Goal: Task Accomplishment & Management: Manage account settings

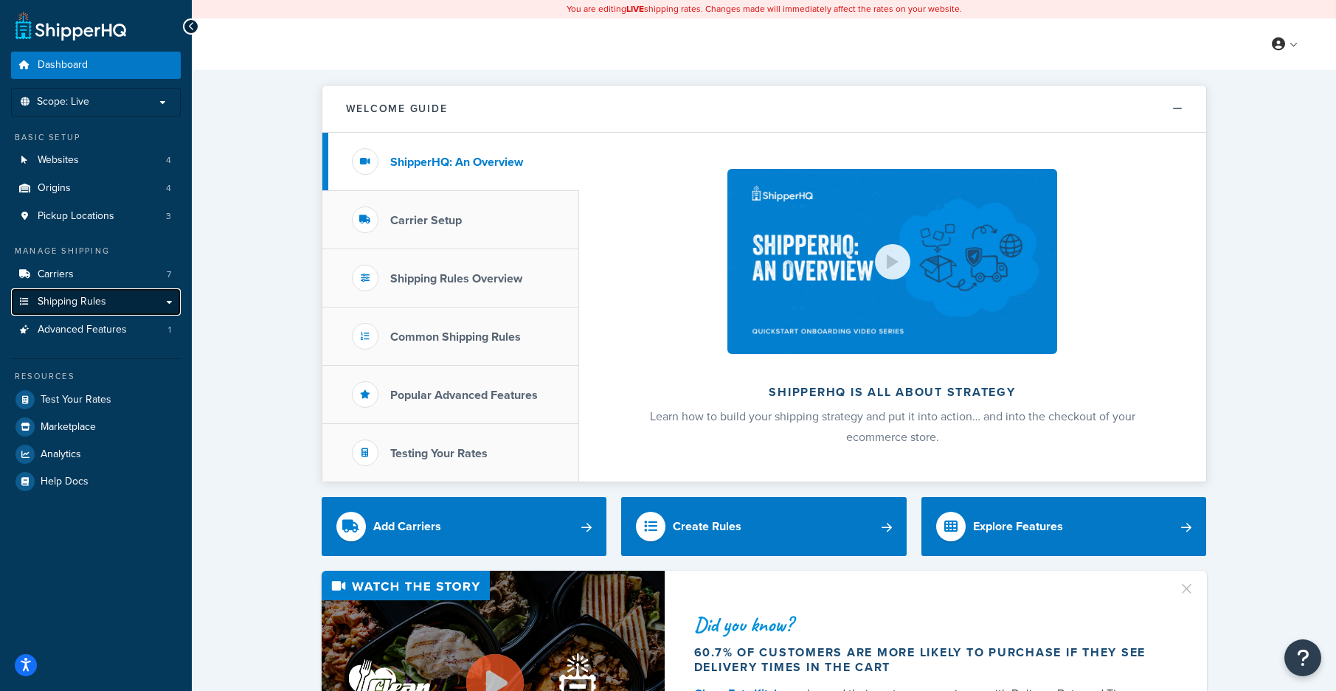
click at [85, 292] on link "Shipping Rules" at bounding box center [96, 301] width 170 height 27
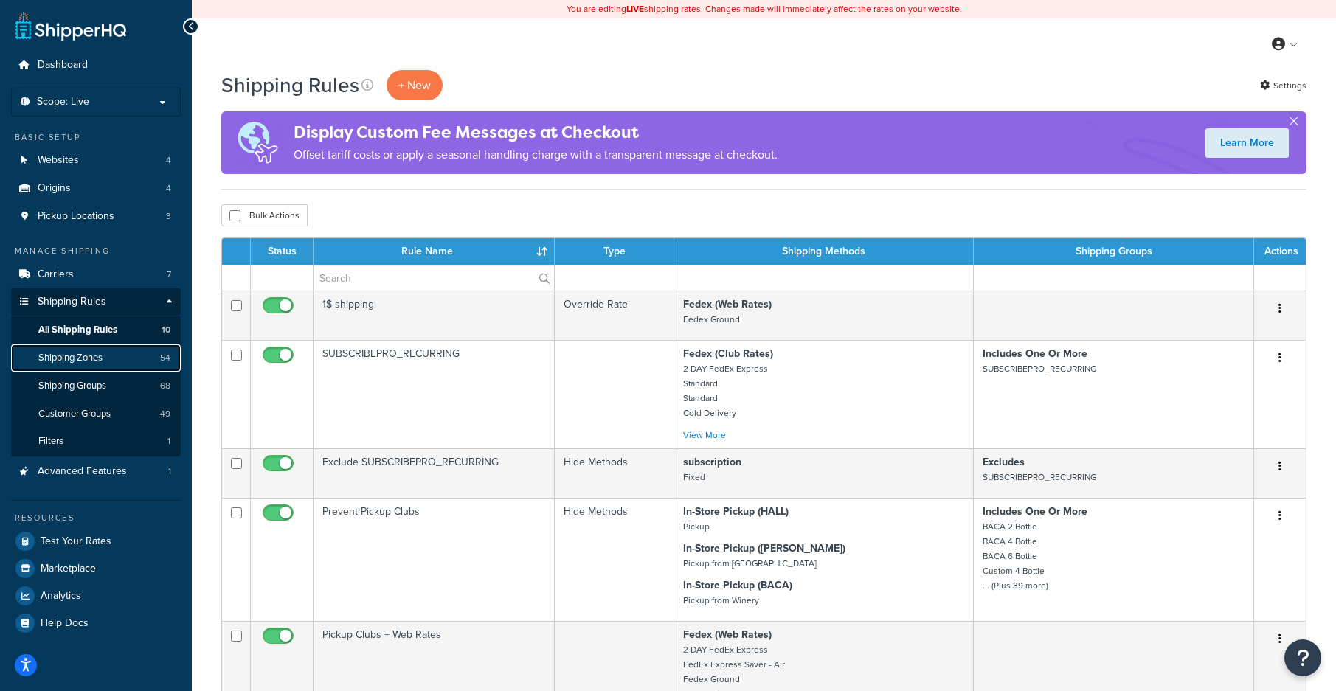
click at [103, 360] on span "Shipping Zones" at bounding box center [70, 358] width 64 height 13
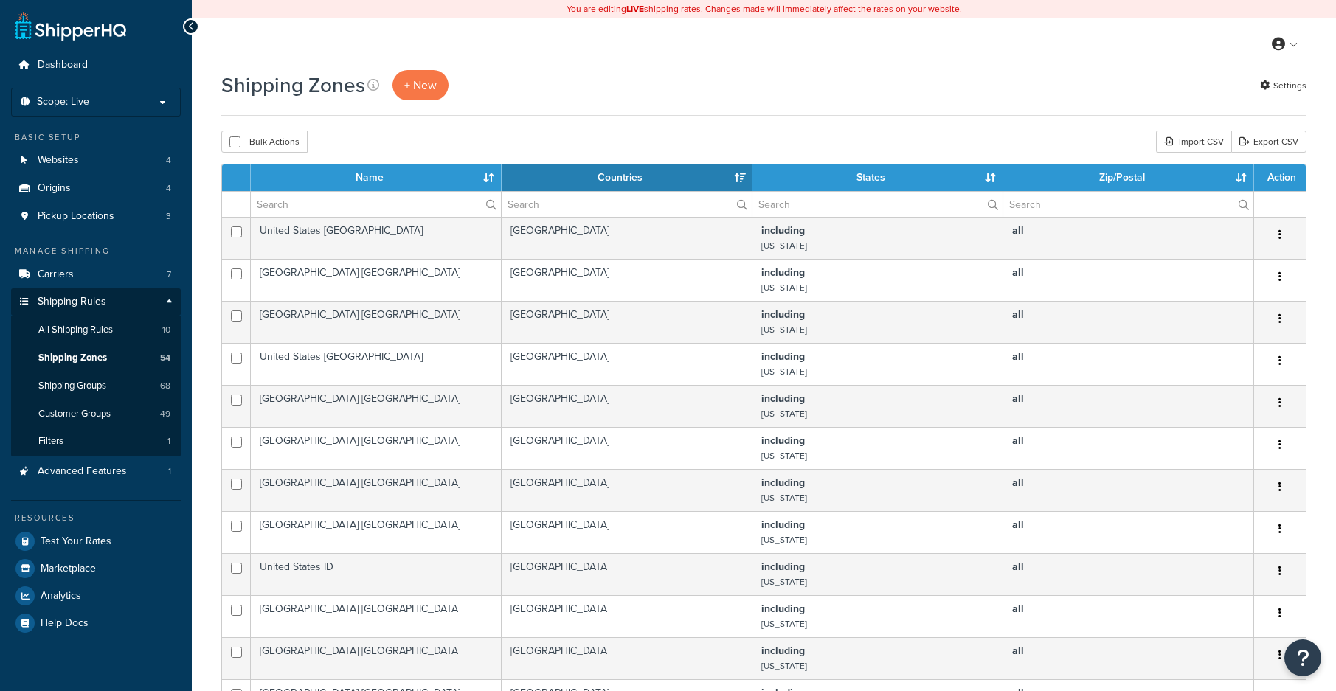
select select "15"
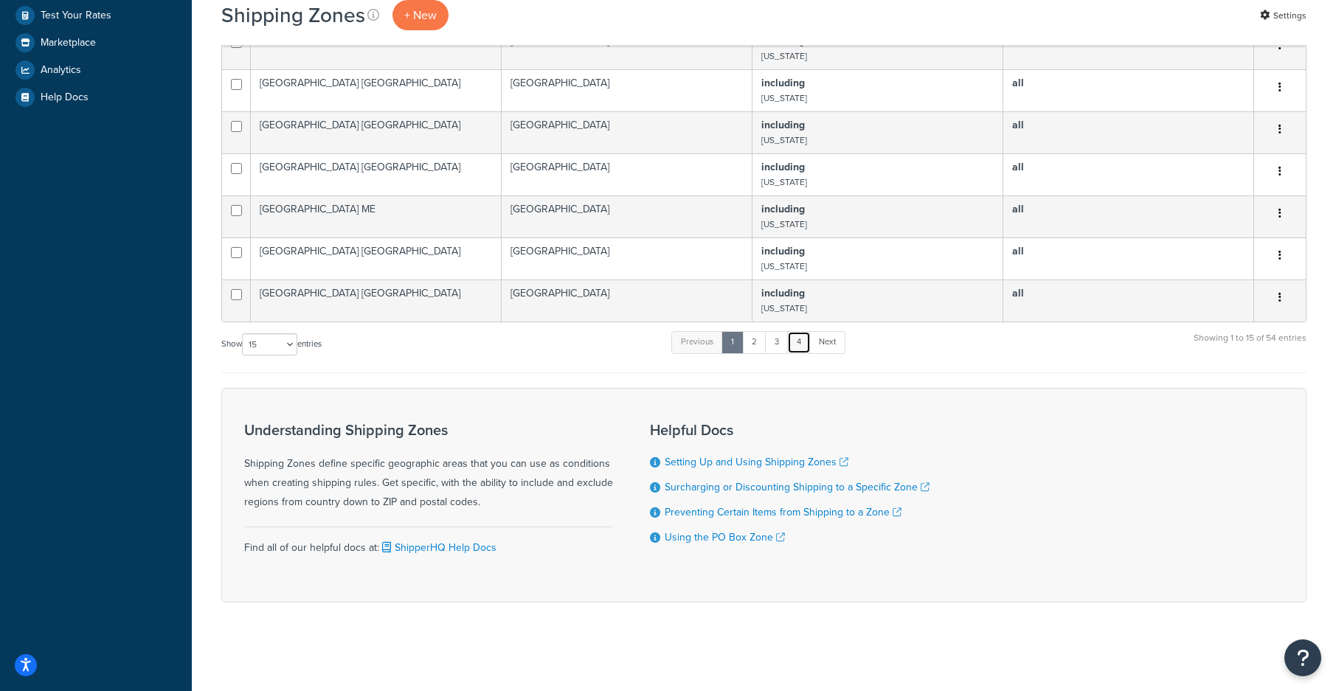
click at [809, 350] on link "4" at bounding box center [799, 342] width 24 height 22
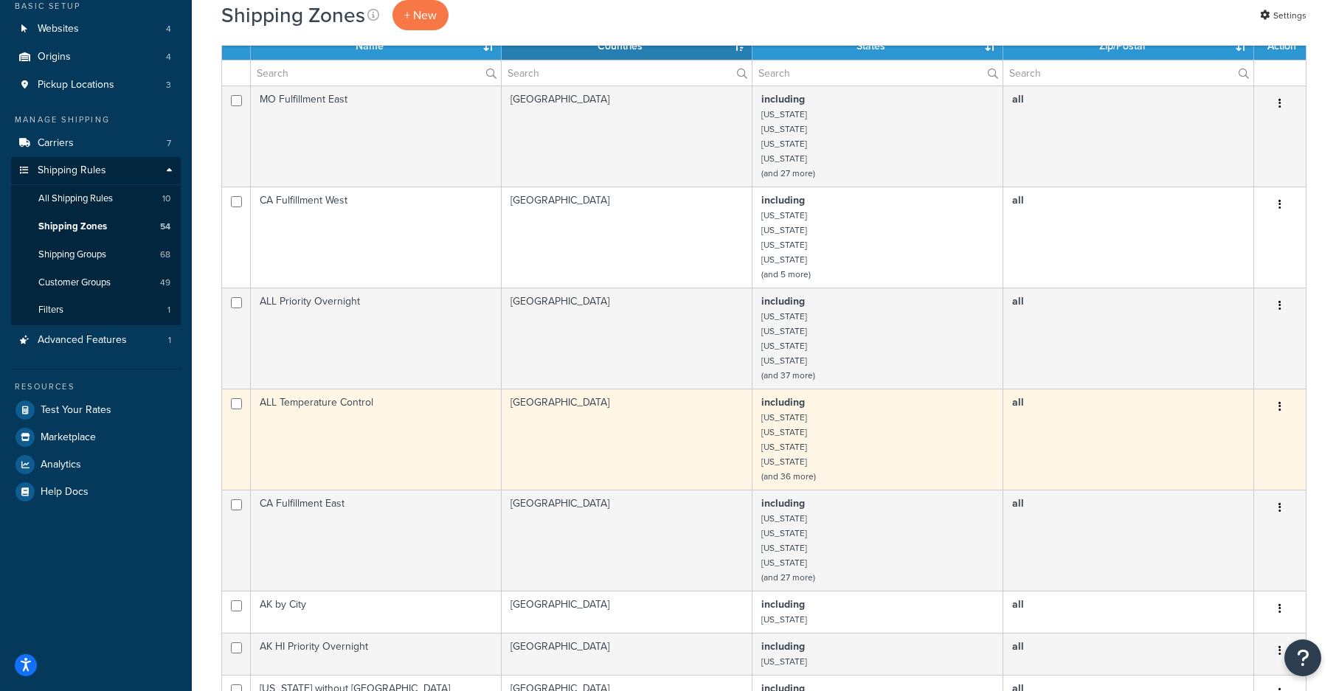
scroll to position [95, 0]
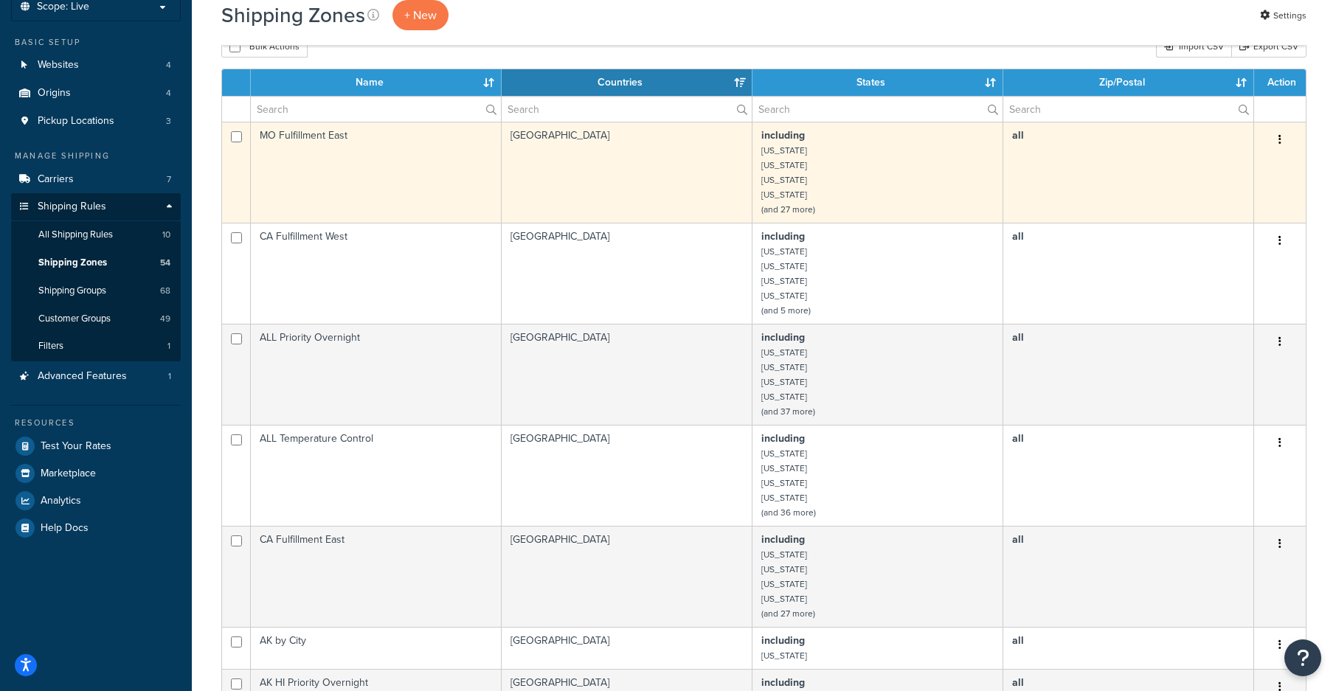
click at [356, 144] on td "MO Fulfillment East" at bounding box center [376, 172] width 251 height 101
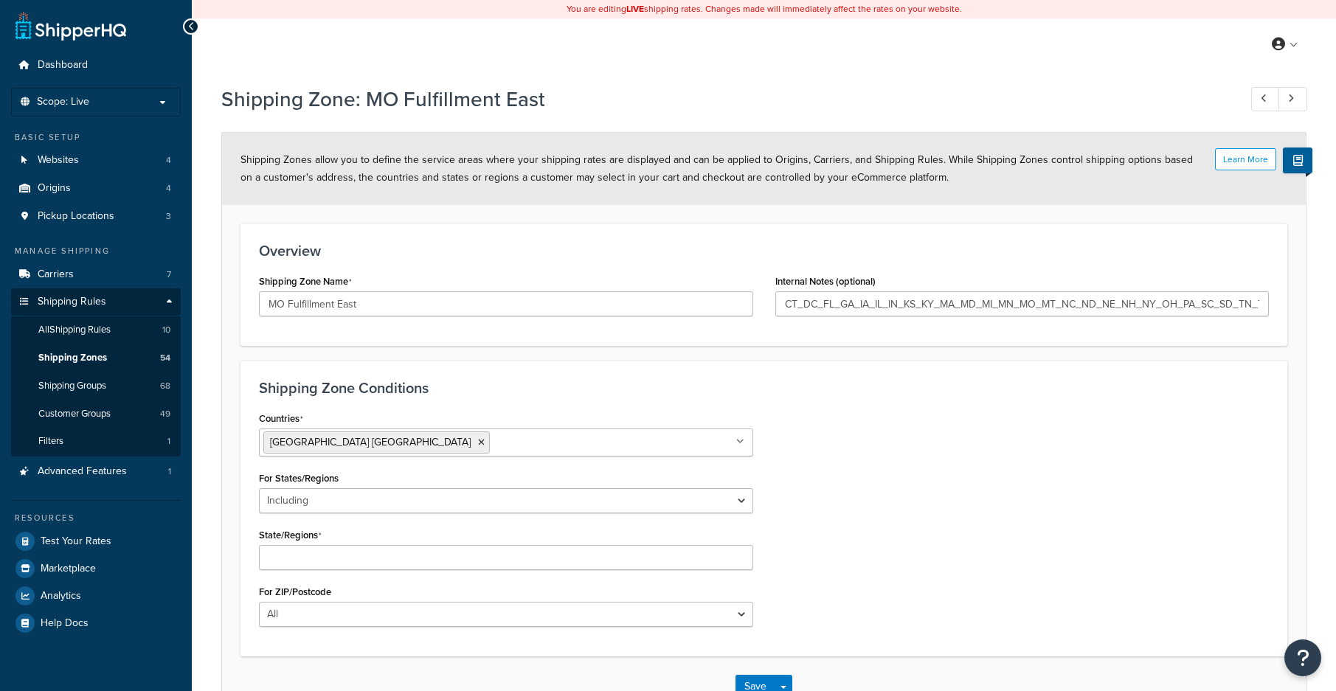
select select "including"
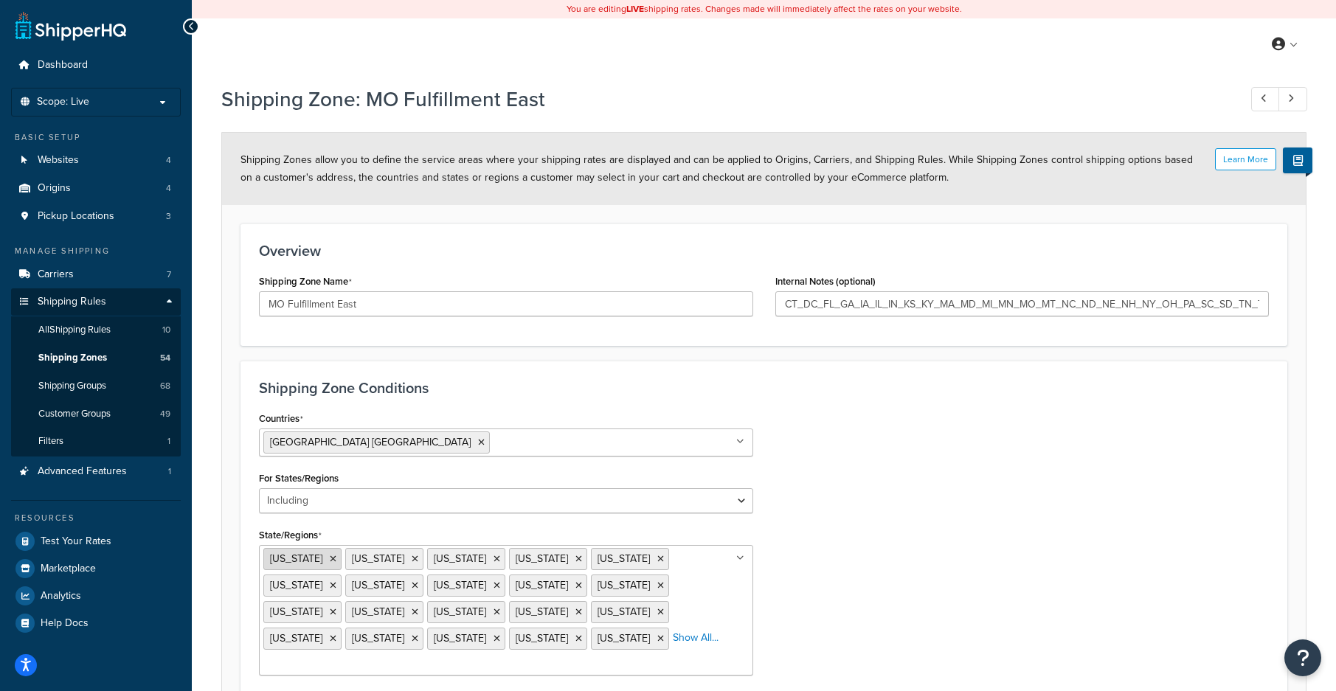
click at [324, 555] on li "[US_STATE]" at bounding box center [302, 559] width 78 height 22
click at [330, 560] on icon at bounding box center [333, 559] width 7 height 9
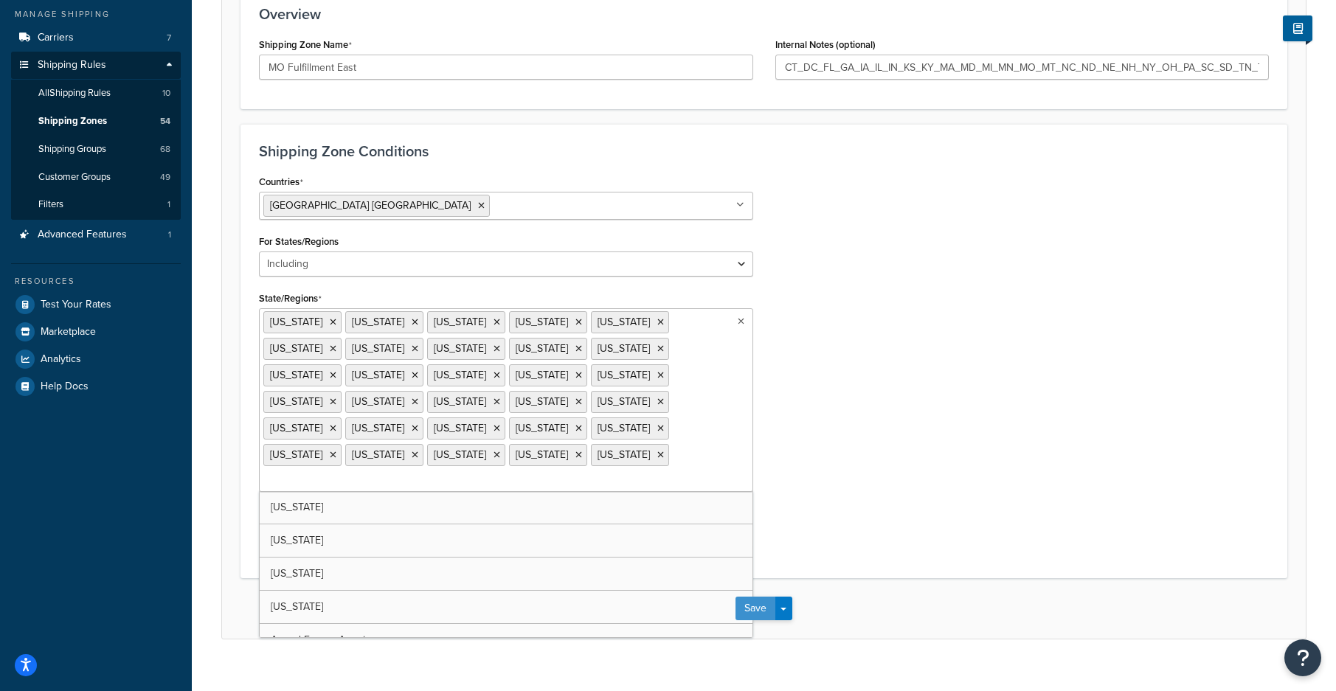
scroll to position [184, 0]
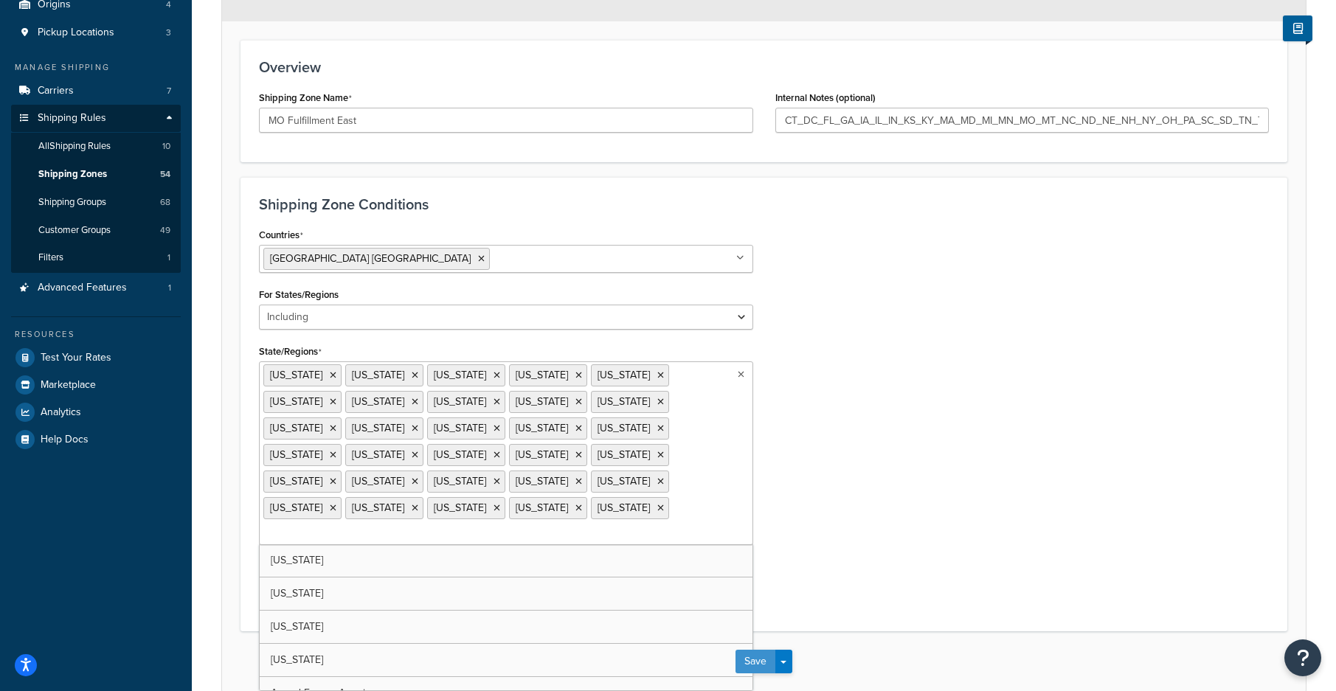
click at [761, 650] on button "Save" at bounding box center [755, 662] width 40 height 24
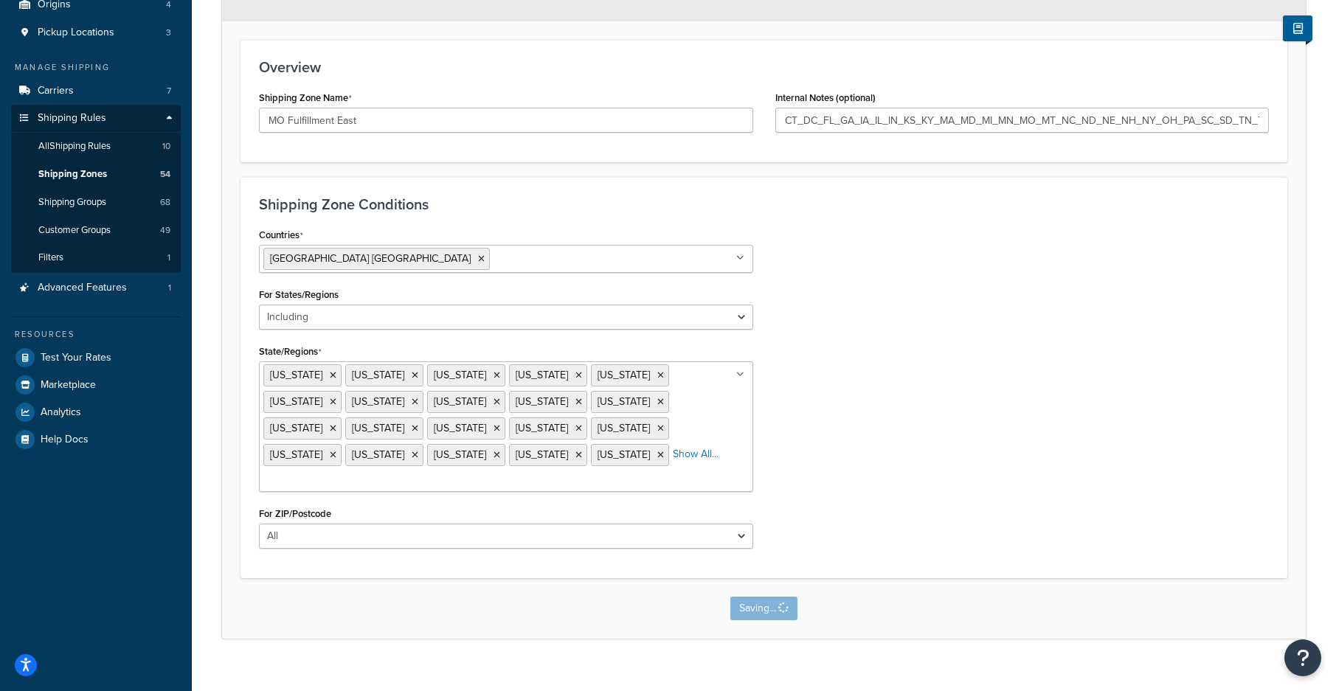
scroll to position [0, 0]
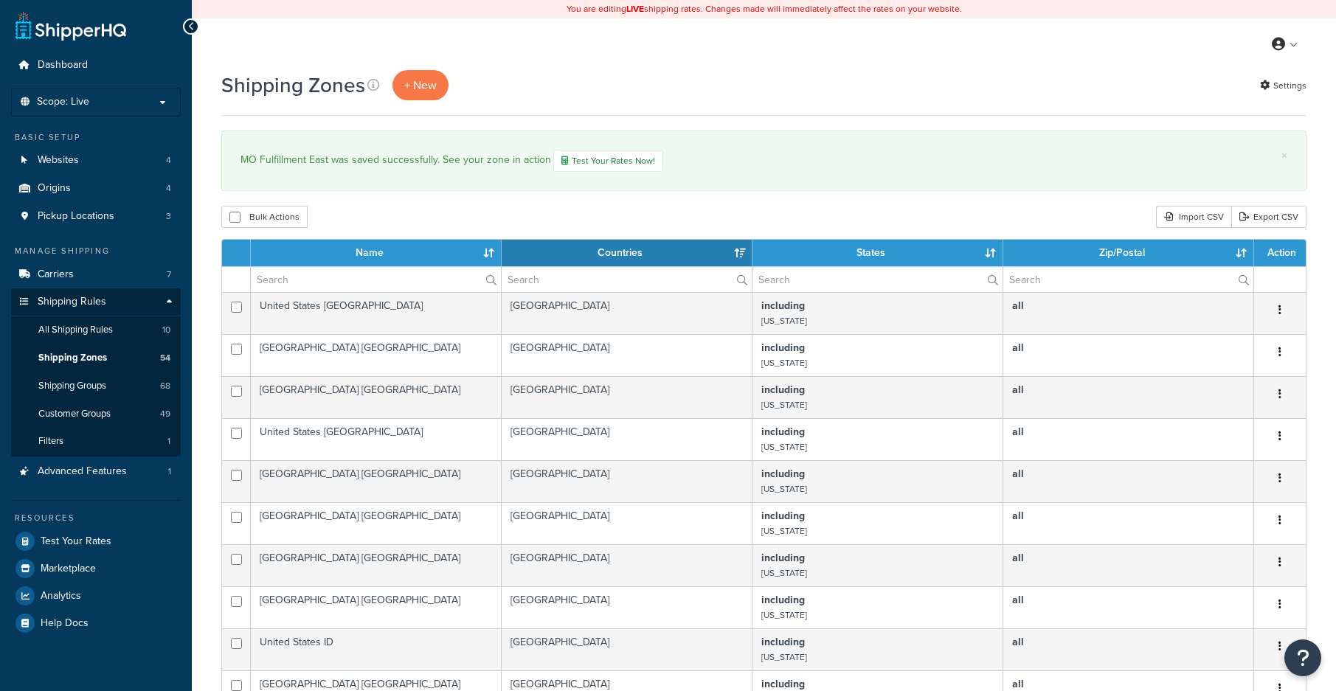
select select "15"
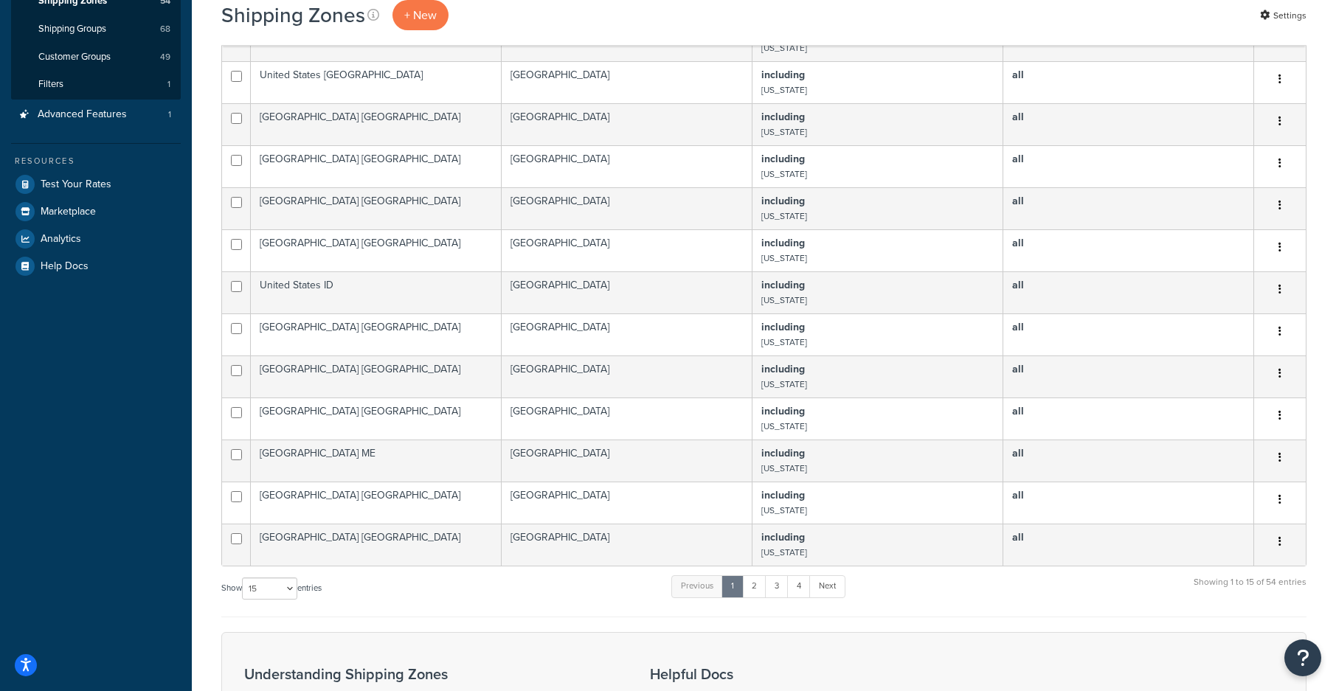
scroll to position [443, 0]
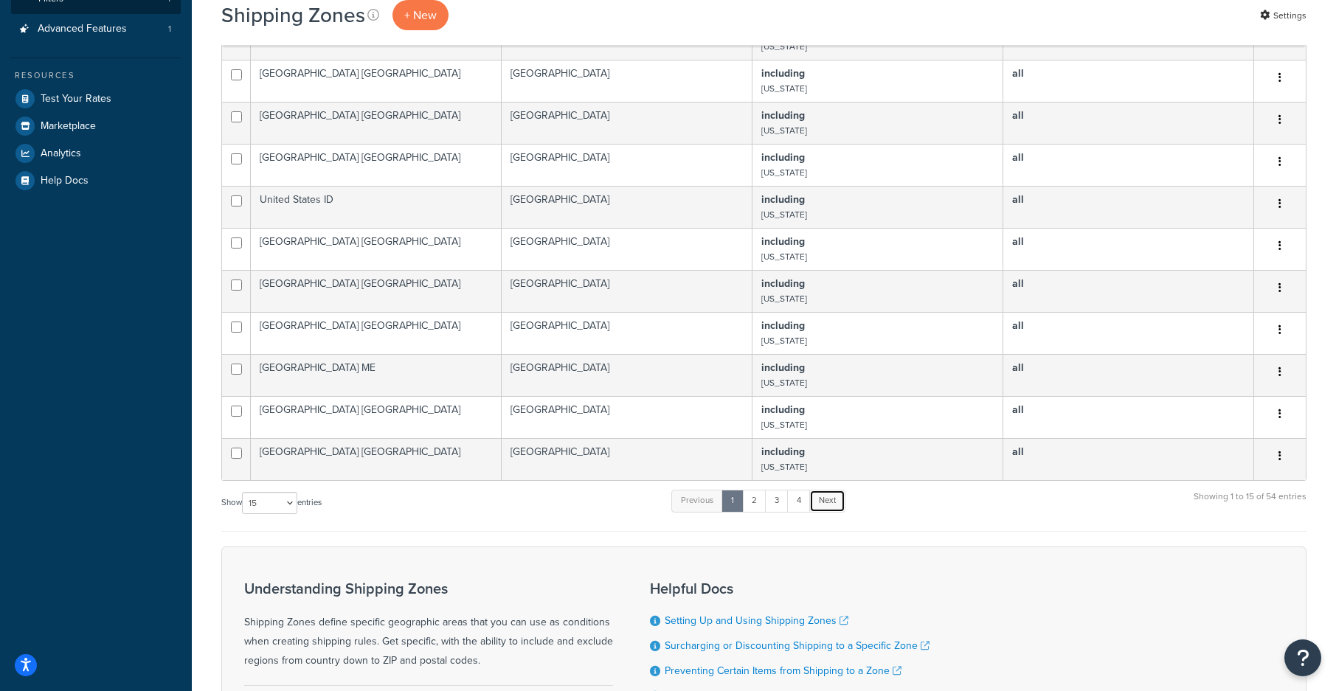
click at [812, 512] on link "Next" at bounding box center [827, 501] width 36 height 22
click at [807, 512] on link "4" at bounding box center [795, 501] width 24 height 22
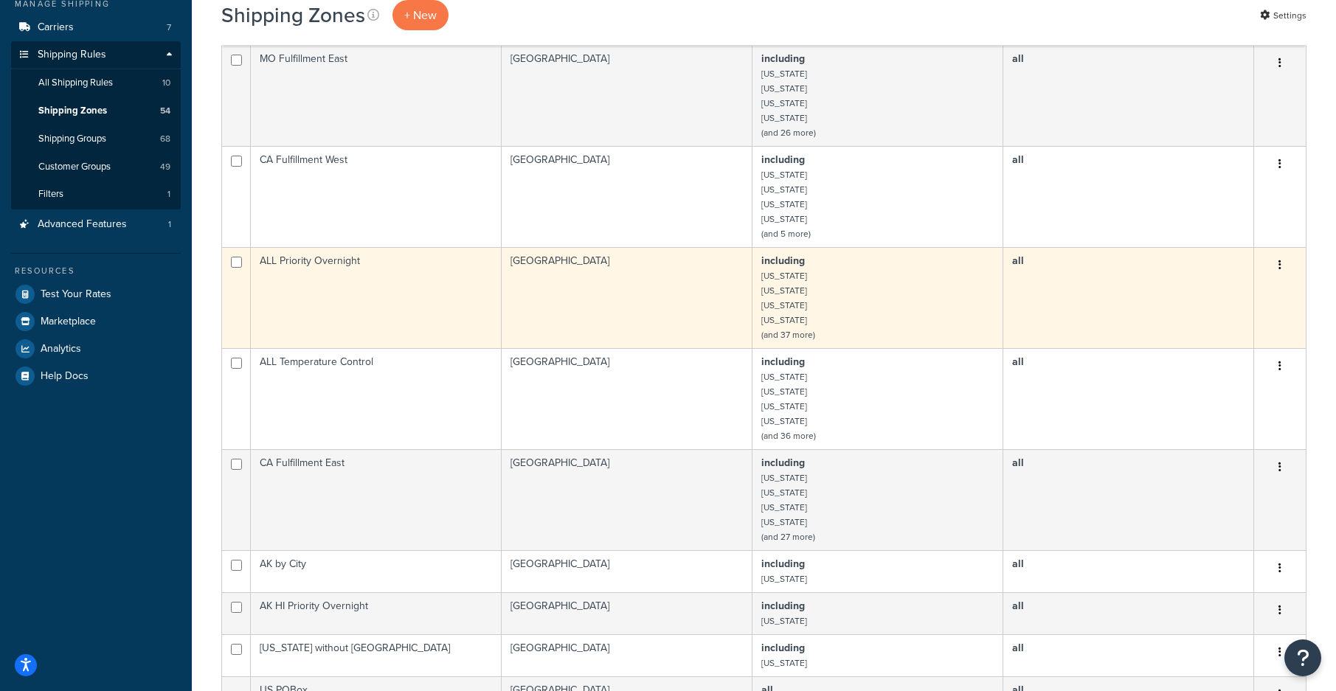
scroll to position [221, 0]
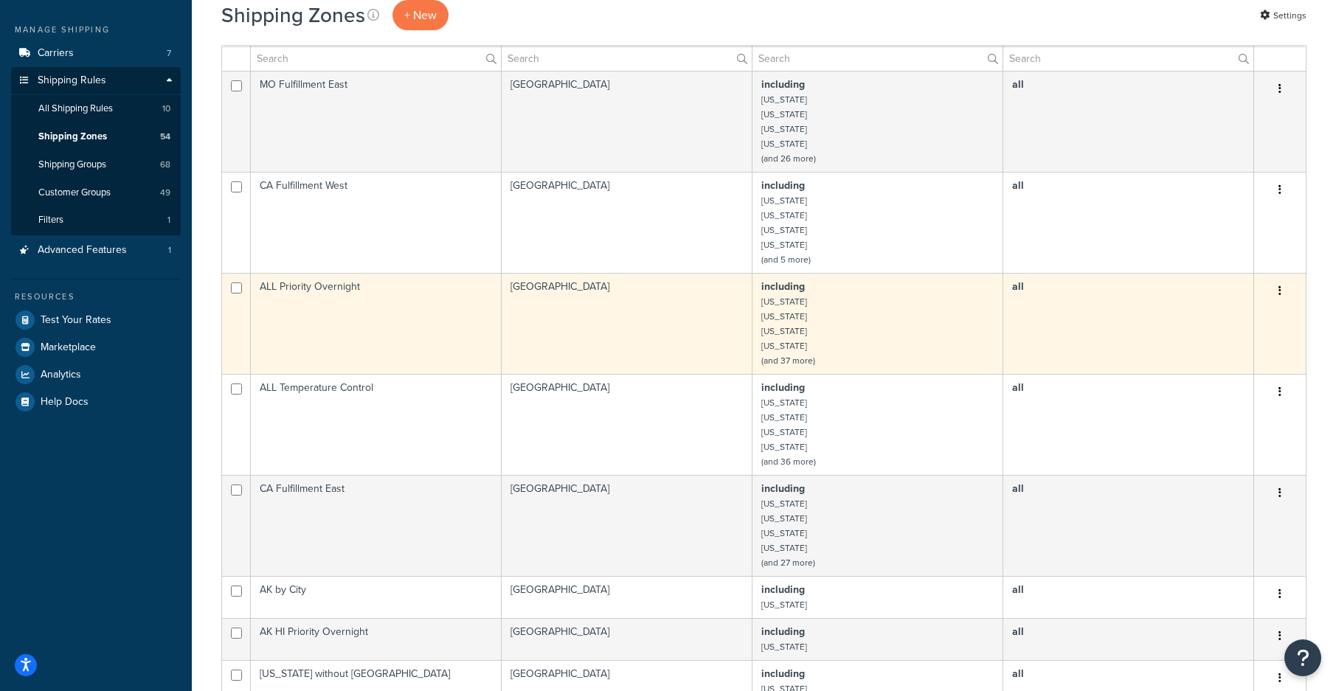
click at [362, 326] on td "ALL Priority Overnight" at bounding box center [376, 323] width 251 height 101
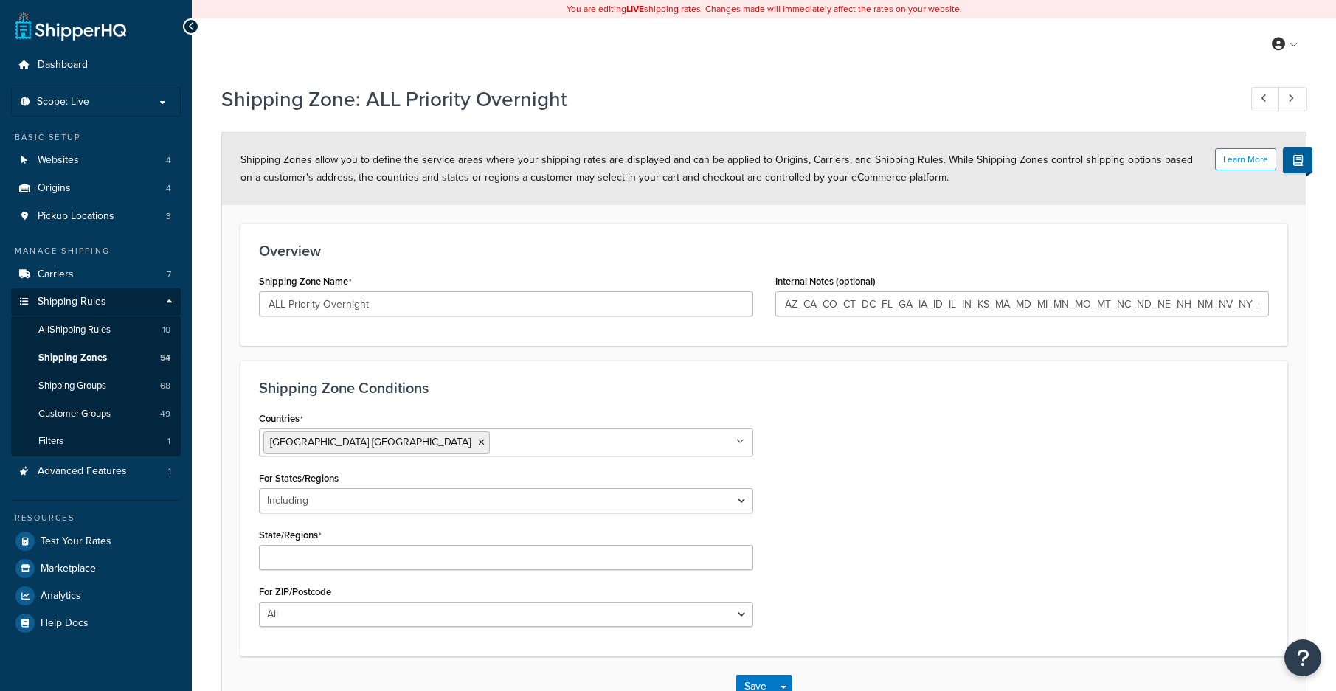
select select "including"
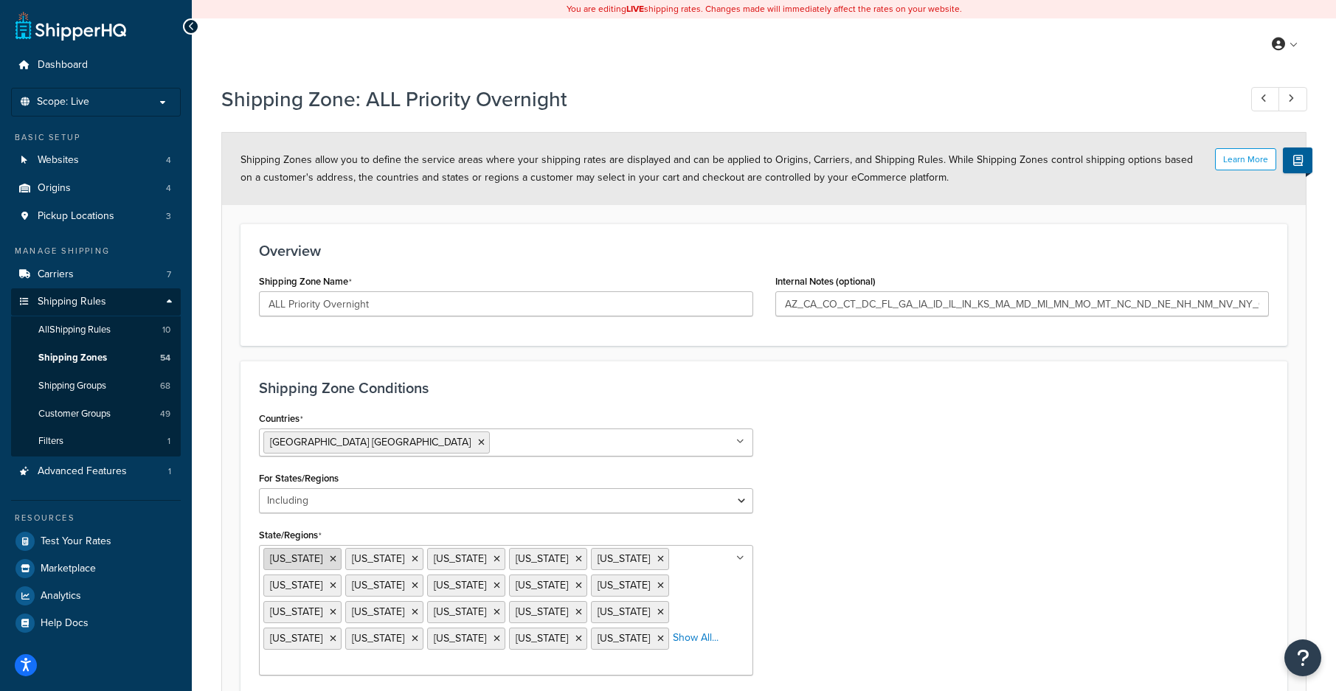
click at [330, 560] on icon at bounding box center [333, 559] width 7 height 9
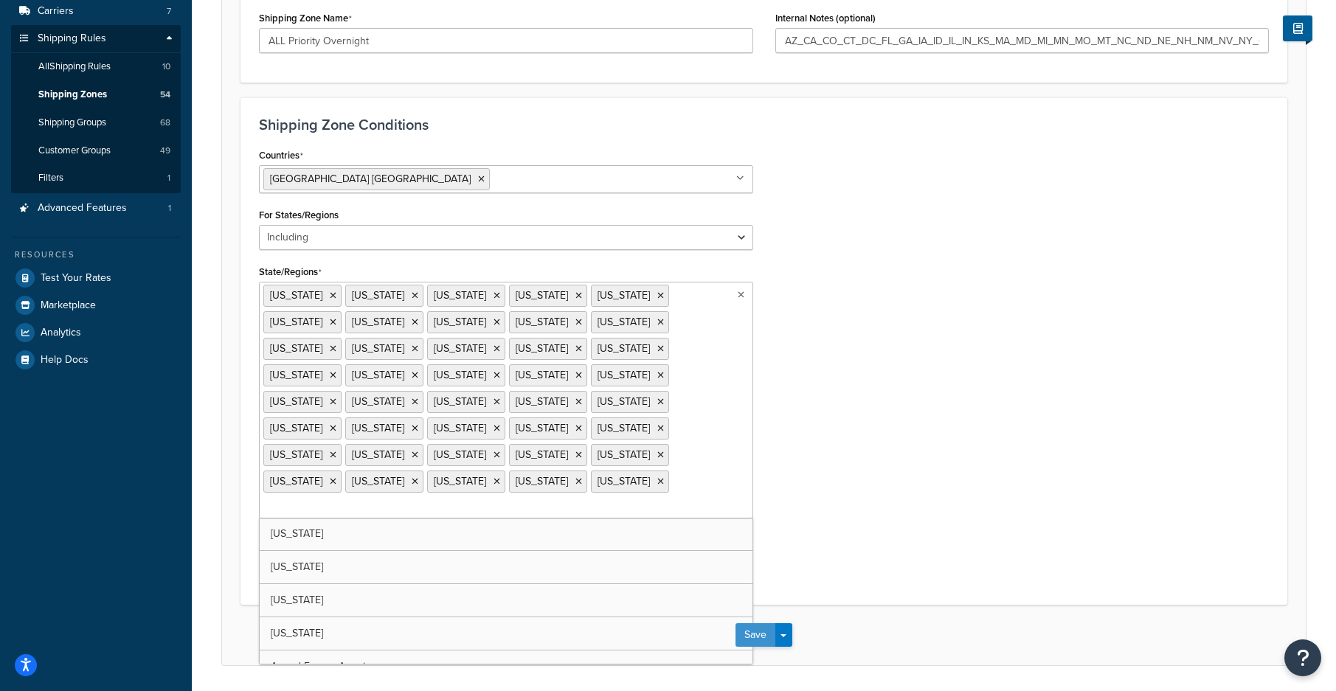
click at [762, 623] on button "Save" at bounding box center [755, 635] width 40 height 24
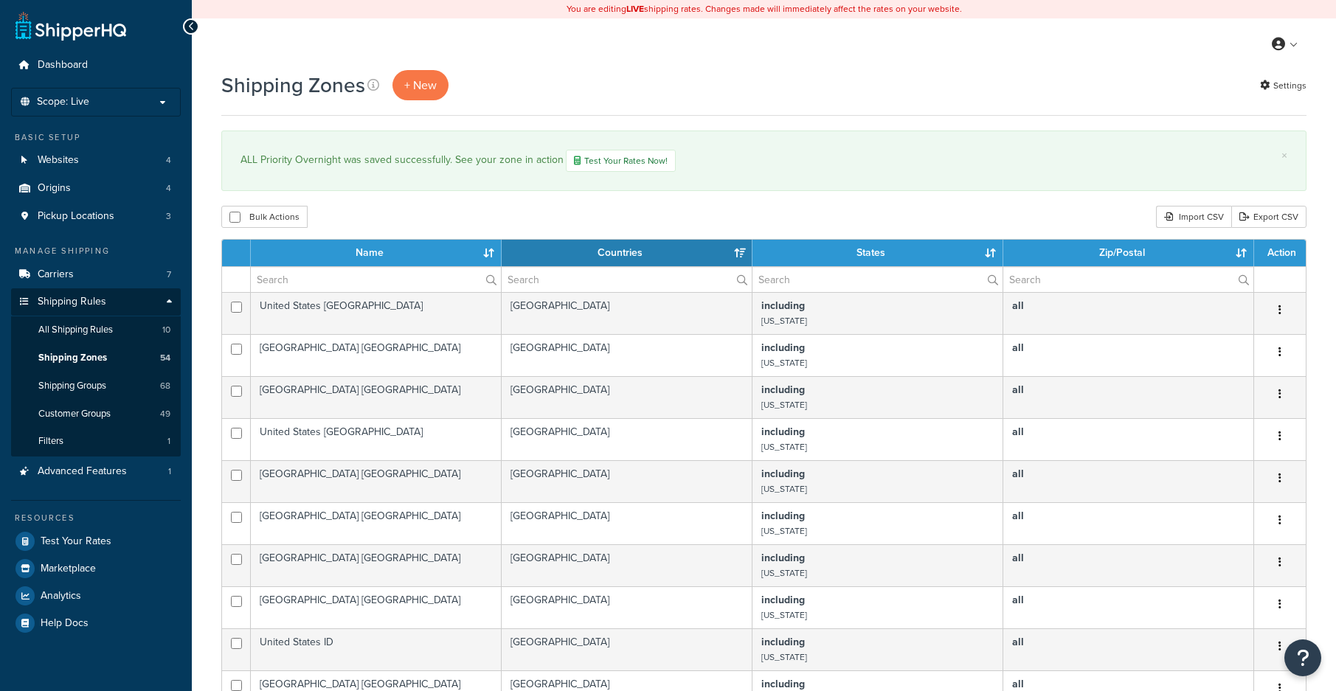
select select "15"
